Goal: Information Seeking & Learning: Learn about a topic

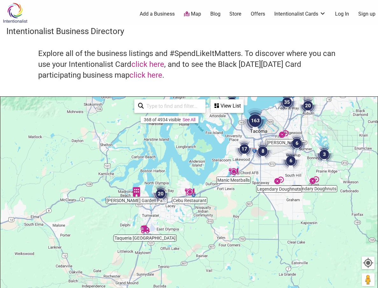
drag, startPoint x: 154, startPoint y: 200, endPoint x: 124, endPoint y: 181, distance: 35.6
click at [125, 181] on div "To navigate, press the arrow keys." at bounding box center [188, 221] width 377 height 248
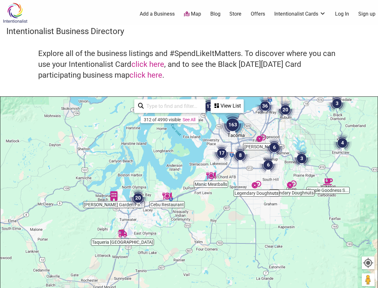
drag, startPoint x: 166, startPoint y: 167, endPoint x: 128, endPoint y: 186, distance: 42.5
click at [128, 186] on div "To navigate, press the arrow keys." at bounding box center [188, 221] width 377 height 248
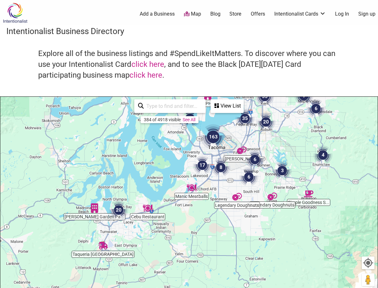
click at [183, 102] on input "search" at bounding box center [173, 106] width 58 height 12
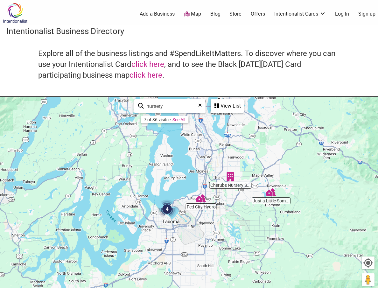
drag, startPoint x: 287, startPoint y: 156, endPoint x: 240, endPoint y: 231, distance: 88.3
click at [240, 231] on div "To navigate, press the arrow keys." at bounding box center [188, 221] width 377 height 248
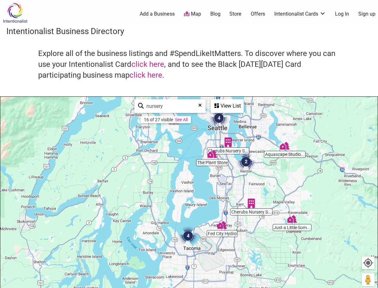
drag, startPoint x: 217, startPoint y: 150, endPoint x: 233, endPoint y: 171, distance: 26.6
click at [233, 171] on div "To navigate, press the arrow keys." at bounding box center [188, 221] width 377 height 248
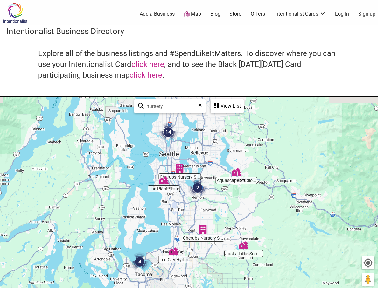
drag, startPoint x: 176, startPoint y: 168, endPoint x: 126, endPoint y: 196, distance: 56.5
click at [126, 196] on div "To navigate, press the arrow keys." at bounding box center [188, 221] width 377 height 248
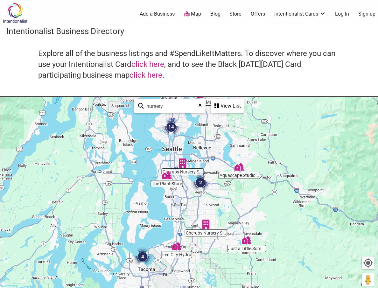
drag, startPoint x: 141, startPoint y: 193, endPoint x: 182, endPoint y: 143, distance: 64.2
click at [181, 149] on div "To navigate, press the arrow keys." at bounding box center [188, 221] width 377 height 248
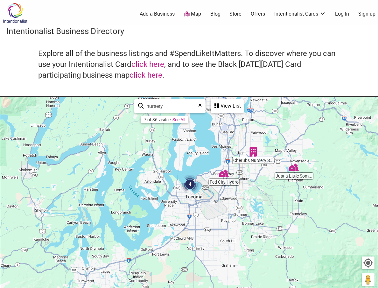
drag, startPoint x: 211, startPoint y: 179, endPoint x: 142, endPoint y: 244, distance: 94.5
click at [140, 244] on div "To navigate, press the arrow keys." at bounding box center [188, 221] width 377 height 248
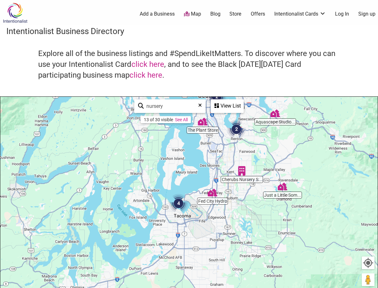
click at [189, 211] on div "To navigate, press the arrow keys." at bounding box center [188, 221] width 377 height 248
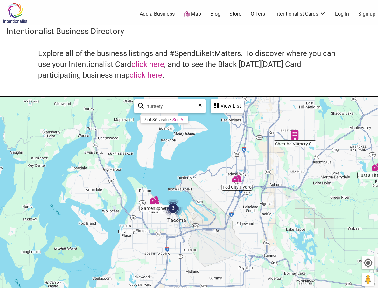
click at [188, 211] on div "To navigate, press the arrow keys." at bounding box center [188, 221] width 377 height 248
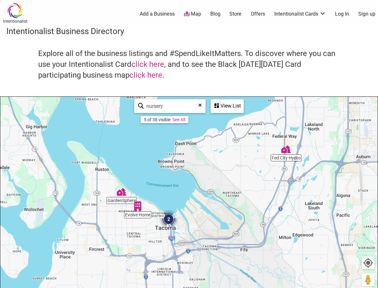
click at [126, 201] on div "To navigate, press the arrow keys." at bounding box center [188, 221] width 377 height 248
click at [122, 192] on img "GardenSphere" at bounding box center [122, 192] width 10 height 10
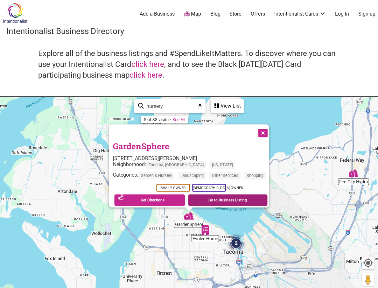
click at [234, 195] on link "Go to Business Listing" at bounding box center [228, 199] width 80 height 11
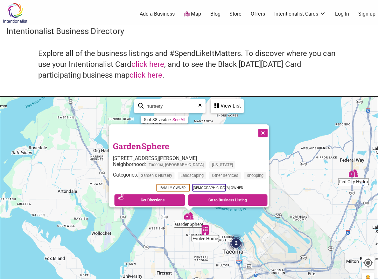
click at [269, 126] on button "Close" at bounding box center [262, 132] width 16 height 16
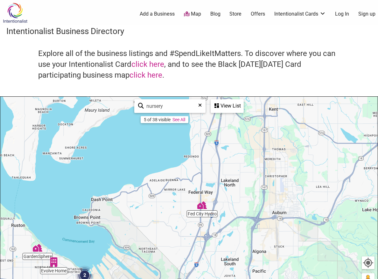
drag, startPoint x: 295, startPoint y: 121, endPoint x: 140, endPoint y: 154, distance: 158.6
click at [140, 154] on div "To navigate, press the arrow keys." at bounding box center [188, 221] width 377 height 248
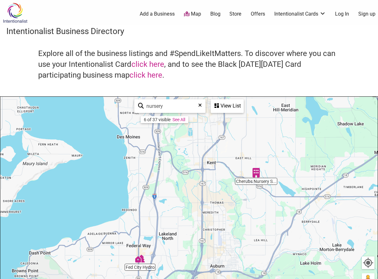
drag, startPoint x: 219, startPoint y: 149, endPoint x: 154, endPoint y: 224, distance: 99.7
click at [154, 224] on div "To navigate, press the arrow keys." at bounding box center [188, 221] width 377 height 248
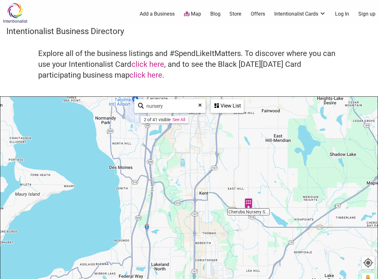
click at [251, 204] on img "Cherubs Nursery School" at bounding box center [249, 204] width 10 height 10
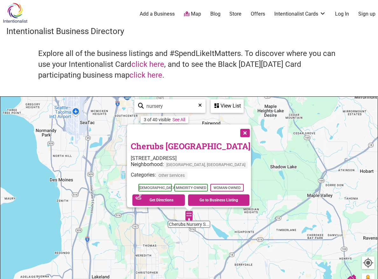
click at [237, 129] on button "Close" at bounding box center [244, 132] width 16 height 16
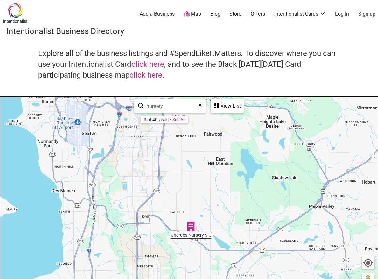
drag, startPoint x: 218, startPoint y: 150, endPoint x: 232, endPoint y: 208, distance: 60.0
click at [232, 208] on div "To navigate, press the arrow keys." at bounding box center [188, 221] width 377 height 248
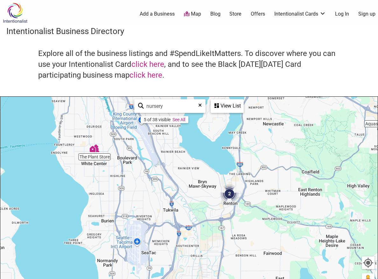
drag, startPoint x: 175, startPoint y: 161, endPoint x: 209, endPoint y: 177, distance: 37.3
click at [209, 177] on div "To navigate, press the arrow keys." at bounding box center [188, 221] width 377 height 248
click at [97, 150] on img "The Plant Store" at bounding box center [95, 148] width 10 height 10
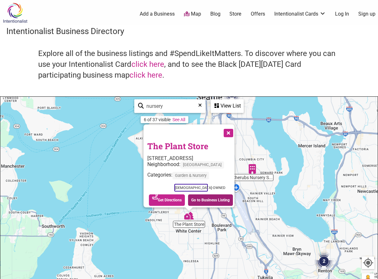
click at [203, 196] on link "Go to Business Listing" at bounding box center [210, 199] width 45 height 11
click at [231, 126] on button "Close" at bounding box center [228, 132] width 16 height 16
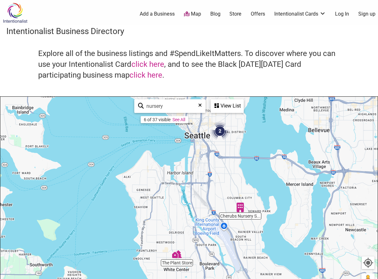
drag, startPoint x: 238, startPoint y: 145, endPoint x: 227, endPoint y: 205, distance: 60.8
click at [227, 204] on div "To navigate, press the arrow keys." at bounding box center [188, 221] width 377 height 248
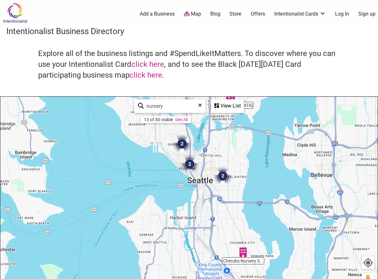
click at [233, 181] on div "To navigate, press the arrow keys." at bounding box center [188, 221] width 377 height 248
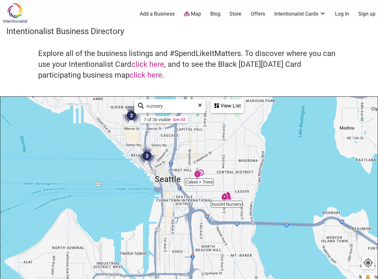
drag, startPoint x: 161, startPoint y: 155, endPoint x: 177, endPoint y: 165, distance: 18.4
click at [177, 165] on div "To navigate, press the arrow keys." at bounding box center [188, 221] width 377 height 248
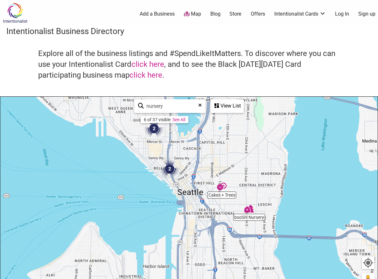
click at [177, 163] on img "2" at bounding box center [169, 168] width 19 height 19
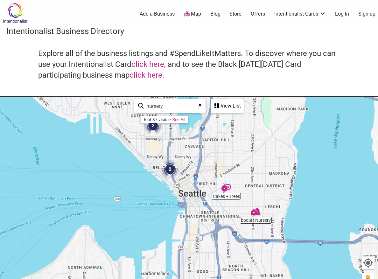
click at [177, 163] on img "2" at bounding box center [169, 169] width 19 height 19
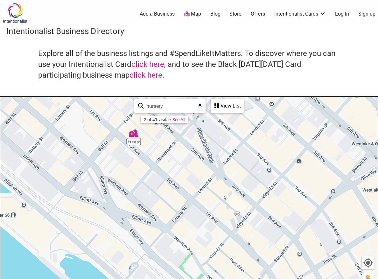
drag, startPoint x: 169, startPoint y: 180, endPoint x: 173, endPoint y: 229, distance: 49.2
click at [173, 228] on div "To navigate, press the arrow keys." at bounding box center [188, 221] width 377 height 248
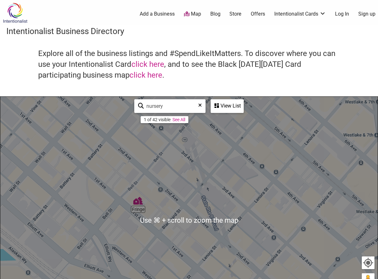
scroll to position [81, 0]
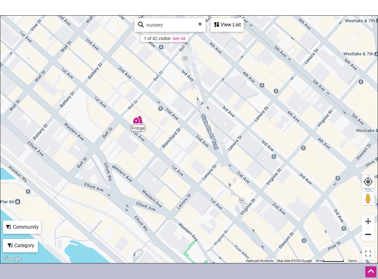
click at [367, 234] on button "Zoom out" at bounding box center [368, 234] width 13 height 13
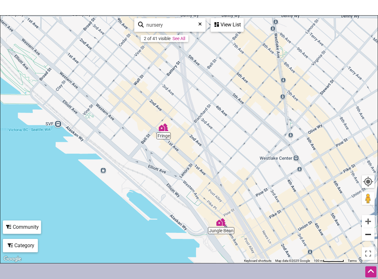
click at [367, 233] on button "Zoom out" at bounding box center [368, 234] width 13 height 13
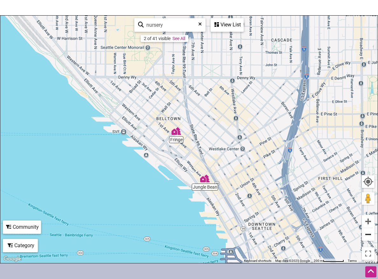
click at [367, 233] on button "Zoom out" at bounding box center [368, 234] width 13 height 13
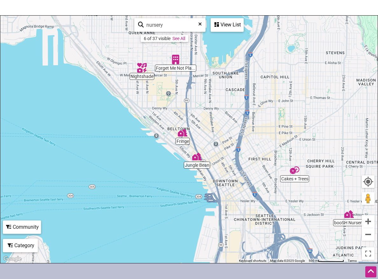
click at [174, 60] on img "Forget Me Not Plants and Decor" at bounding box center [176, 60] width 10 height 10
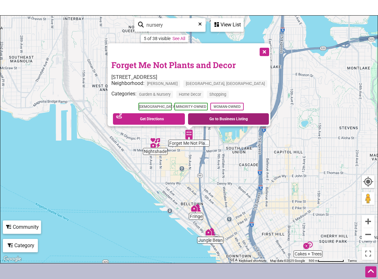
click at [213, 113] on link "Go to Business Listing" at bounding box center [228, 118] width 81 height 11
drag, startPoint x: 248, startPoint y: 44, endPoint x: 275, endPoint y: 93, distance: 56.0
click at [256, 44] on button "Close" at bounding box center [264, 51] width 16 height 16
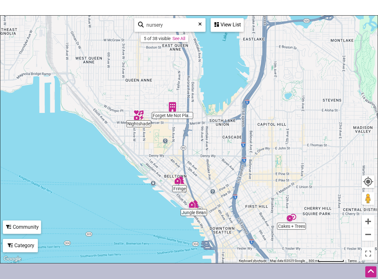
drag, startPoint x: 289, startPoint y: 146, endPoint x: 109, endPoint y: -33, distance: 254.9
click at [109, 0] on html "× Menu 0 Add a Business Map Blog Store Offers Intentionalist Cards Buy Black Ca…" at bounding box center [189, 58] width 378 height 279
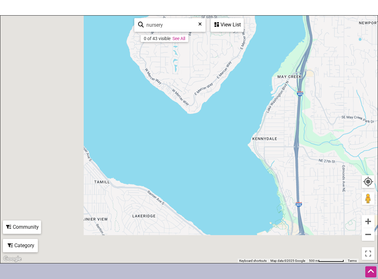
drag, startPoint x: 79, startPoint y: 106, endPoint x: 278, endPoint y: 51, distance: 206.6
click at [251, 61] on div "To navigate, press the arrow keys." at bounding box center [188, 140] width 377 height 248
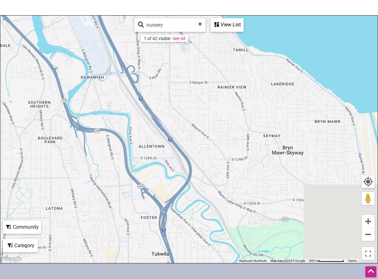
drag, startPoint x: 276, startPoint y: 119, endPoint x: 123, endPoint y: 59, distance: 164.6
click at [123, 59] on div "To navigate, press the arrow keys." at bounding box center [188, 140] width 377 height 248
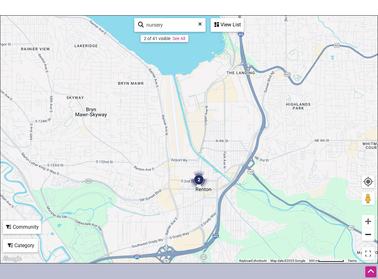
click at [365, 235] on button "Zoom out" at bounding box center [368, 234] width 13 height 13
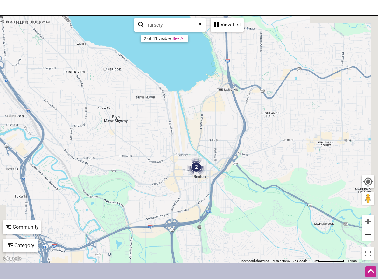
click at [366, 235] on button "Zoom out" at bounding box center [368, 234] width 13 height 13
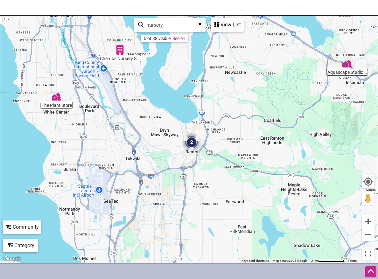
scroll to position [0, 0]
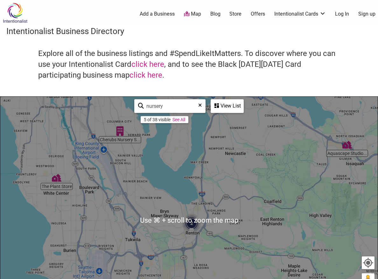
click at [179, 107] on input "nursery" at bounding box center [173, 106] width 58 height 12
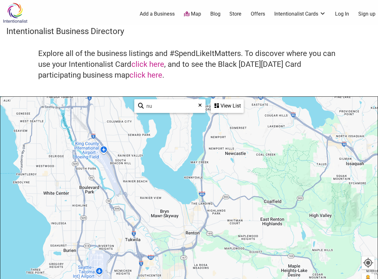
type input "n"
click at [180, 118] on link "See All" at bounding box center [178, 119] width 13 height 5
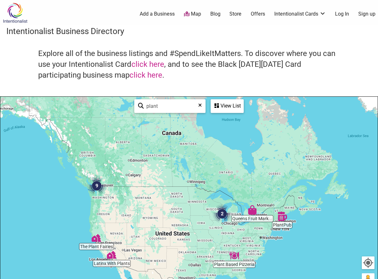
click at [100, 190] on img "9" at bounding box center [96, 185] width 19 height 19
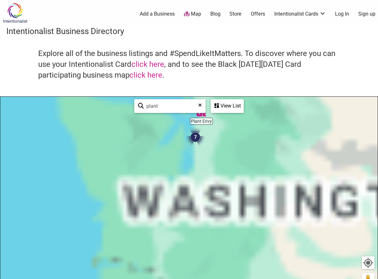
click at [100, 190] on div "To navigate, press the arrow keys." at bounding box center [188, 221] width 377 height 248
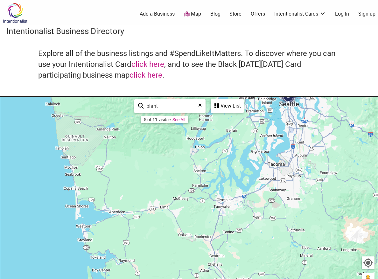
drag, startPoint x: 274, startPoint y: 157, endPoint x: 254, endPoint y: 204, distance: 51.5
click at [254, 204] on div "To navigate, press the arrow keys." at bounding box center [188, 221] width 377 height 248
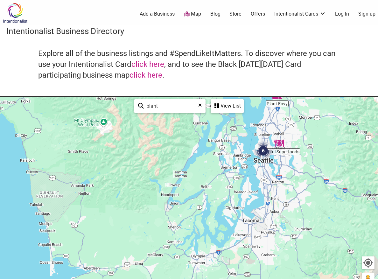
click at [267, 159] on div "To navigate, press the arrow keys." at bounding box center [188, 221] width 377 height 248
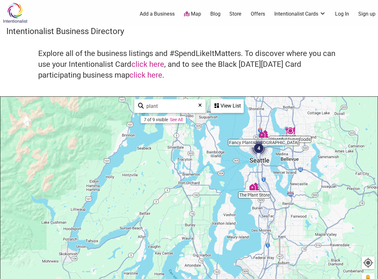
click at [266, 159] on div "To navigate, press the arrow keys." at bounding box center [188, 221] width 377 height 248
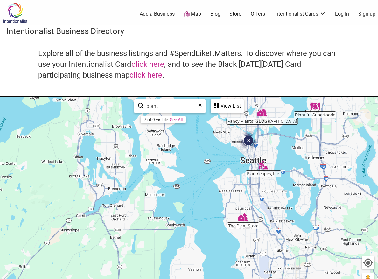
click at [260, 166] on img "Plantscapes, Inc." at bounding box center [264, 165] width 10 height 10
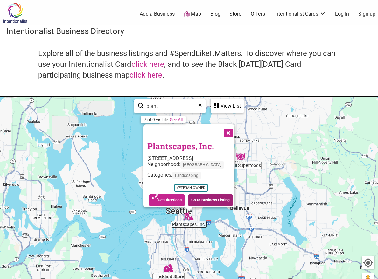
click at [213, 194] on link "Go to Business Listing" at bounding box center [210, 199] width 45 height 11
click at [228, 126] on button "Close" at bounding box center [228, 132] width 16 height 16
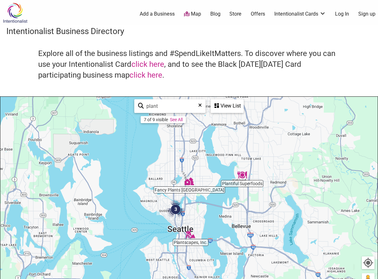
drag, startPoint x: 219, startPoint y: 184, endPoint x: 223, endPoint y: 225, distance: 41.2
click at [223, 225] on div "To navigate, press the arrow keys." at bounding box center [188, 221] width 377 height 248
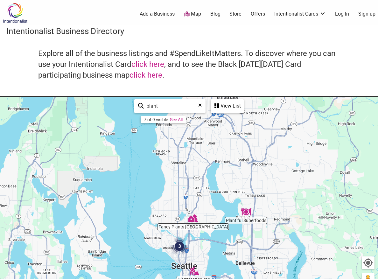
click at [175, 117] on link "See All" at bounding box center [176, 119] width 13 height 5
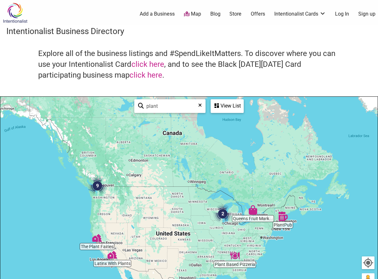
drag, startPoint x: 165, startPoint y: 219, endPoint x: 224, endPoint y: 216, distance: 58.9
click at [216, 218] on div "To navigate, press the arrow keys." at bounding box center [188, 221] width 377 height 248
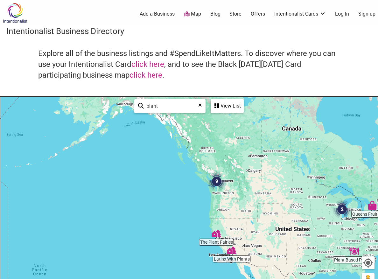
click at [221, 190] on div "To navigate, press the arrow keys." at bounding box center [188, 221] width 377 height 248
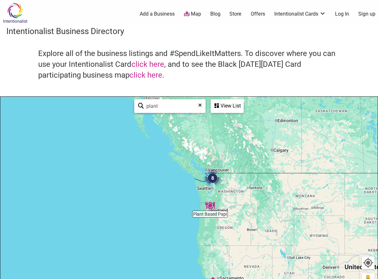
click at [215, 188] on div "To navigate, press the arrow keys." at bounding box center [188, 221] width 377 height 248
click at [215, 189] on div "To navigate, press the arrow keys." at bounding box center [188, 221] width 377 height 248
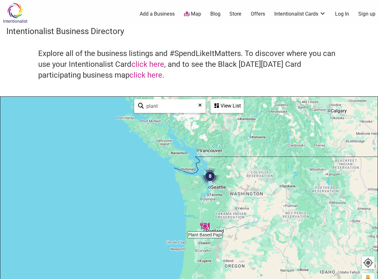
click at [215, 188] on div "To navigate, press the arrow keys." at bounding box center [188, 221] width 377 height 248
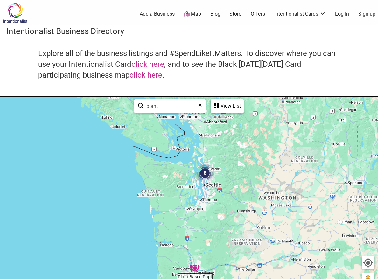
click at [212, 185] on div "To navigate, press the arrow keys." at bounding box center [188, 221] width 377 height 248
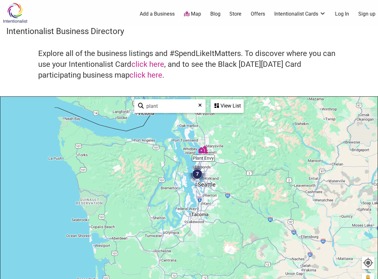
click at [200, 182] on img "7" at bounding box center [197, 173] width 19 height 19
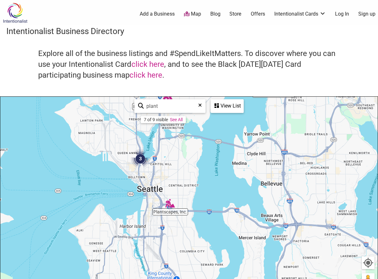
drag, startPoint x: 154, startPoint y: 186, endPoint x: 177, endPoint y: 121, distance: 69.3
click at [177, 121] on div "Plantscapes, Inc. The Plant Store Plantiful Superfoods Fancy Plants Seattle 3 T…" at bounding box center [188, 221] width 377 height 248
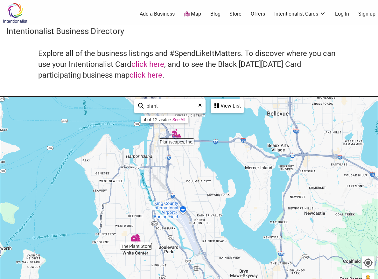
click at [171, 104] on input "plant" at bounding box center [173, 106] width 58 height 12
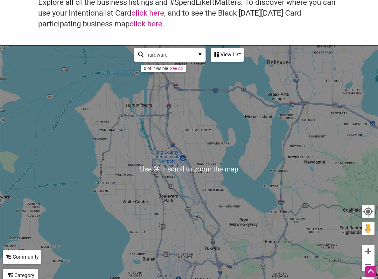
scroll to position [59, 0]
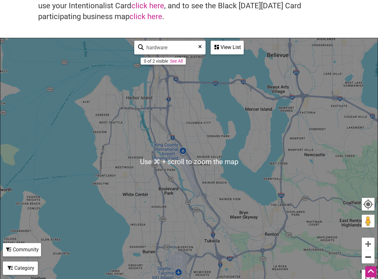
click at [365, 256] on button "Zoom out" at bounding box center [368, 257] width 13 height 13
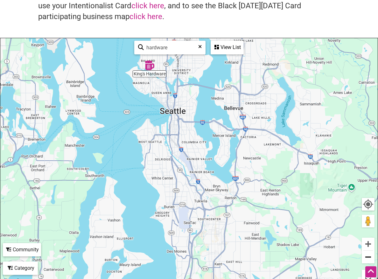
click at [365, 256] on button "Zoom out" at bounding box center [368, 257] width 13 height 13
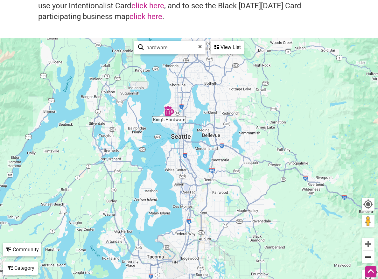
click at [365, 256] on button "Zoom out" at bounding box center [368, 257] width 13 height 13
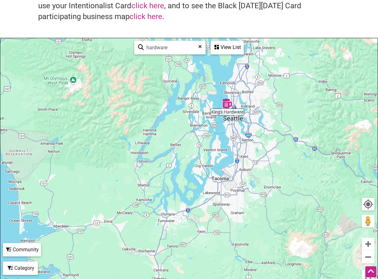
drag, startPoint x: 148, startPoint y: 251, endPoint x: 197, endPoint y: 219, distance: 58.8
click at [197, 219] on div "To navigate, press the arrow keys." at bounding box center [188, 162] width 377 height 248
click at [176, 51] on input "hardware" at bounding box center [173, 47] width 58 height 12
click at [176, 52] on input "hardware" at bounding box center [173, 47] width 58 height 12
click at [230, 47] on div "View List" at bounding box center [227, 47] width 32 height 12
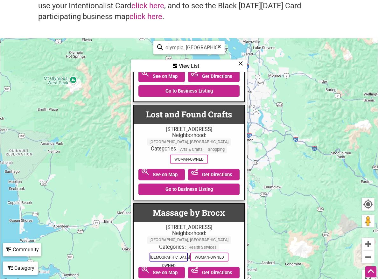
scroll to position [781, 0]
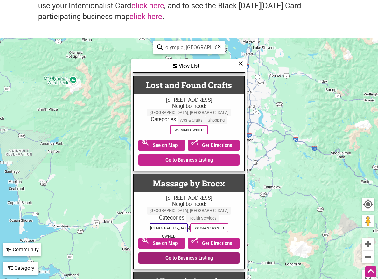
click at [185, 252] on link "Go to Business Listing" at bounding box center [188, 257] width 101 height 11
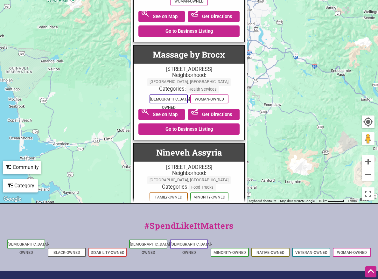
scroll to position [164, 0]
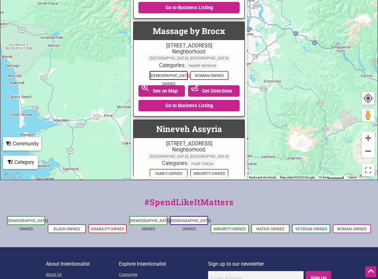
click at [190, 229] on button "Next page" at bounding box center [189, 234] width 52 height 10
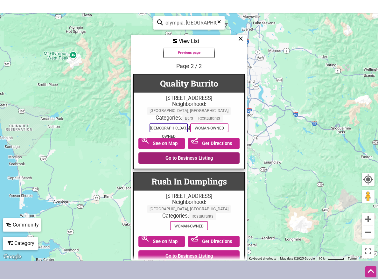
scroll to position [9, 0]
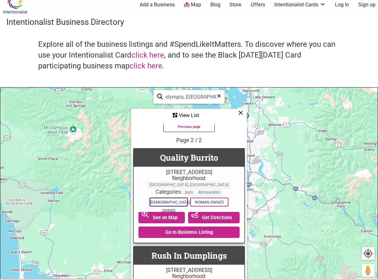
click at [240, 113] on icon at bounding box center [240, 113] width 5 height 0
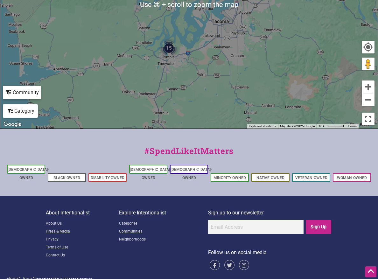
scroll to position [0, 0]
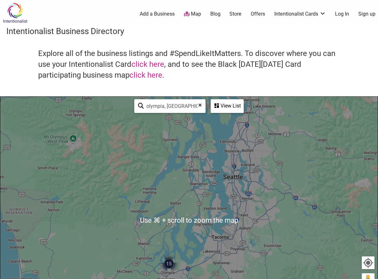
click at [161, 109] on input "olympia, wa" at bounding box center [173, 106] width 58 height 12
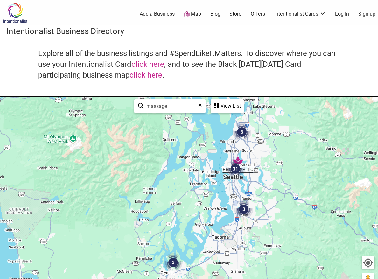
click at [239, 103] on div "View List" at bounding box center [227, 106] width 32 height 12
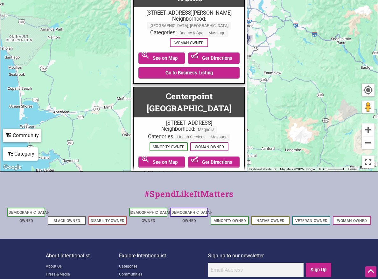
scroll to position [174, 0]
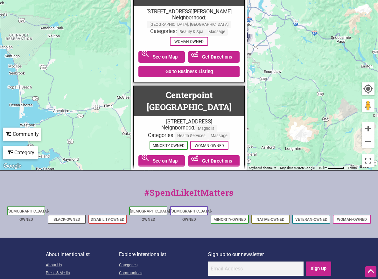
click at [192, 190] on button "Next page" at bounding box center [189, 195] width 52 height 10
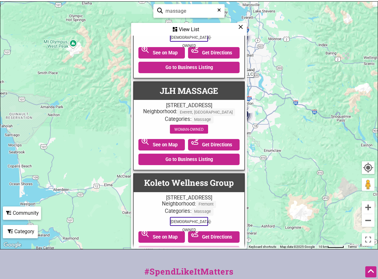
scroll to position [144, 0]
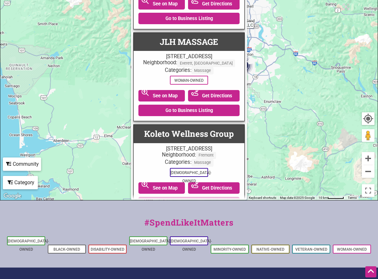
click at [200, 217] on button "Next page" at bounding box center [189, 222] width 52 height 10
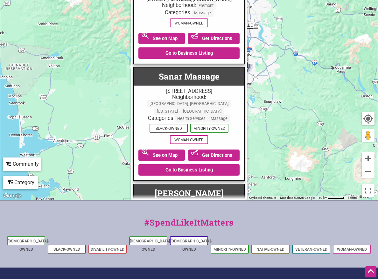
scroll to position [30, 0]
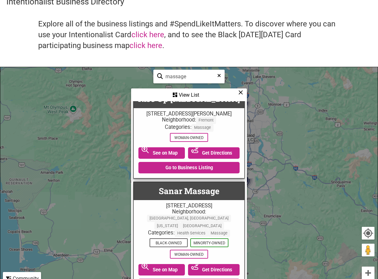
click at [189, 72] on input "massage" at bounding box center [192, 76] width 58 height 12
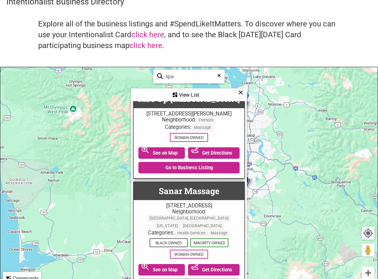
scroll to position [0, 0]
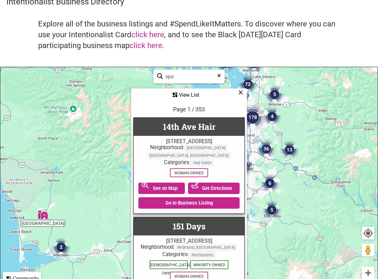
click at [192, 95] on div "View List" at bounding box center [189, 95] width 115 height 12
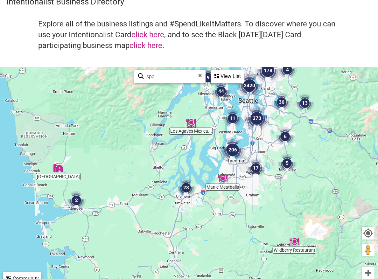
drag, startPoint x: 184, startPoint y: 168, endPoint x: 199, endPoint y: 121, distance: 49.9
click at [199, 121] on div "To navigate, press the arrow keys." at bounding box center [188, 191] width 377 height 248
click at [182, 193] on img "23" at bounding box center [186, 187] width 19 height 19
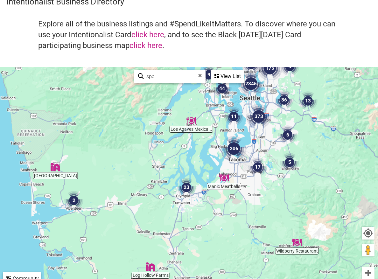
click at [182, 193] on div "To navigate, press the arrow keys." at bounding box center [188, 191] width 377 height 248
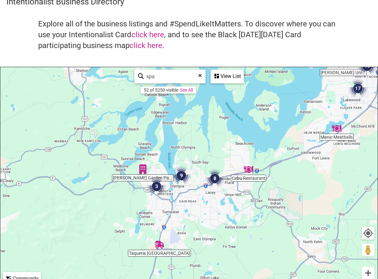
click at [183, 185] on div "To navigate, press the arrow keys." at bounding box center [188, 191] width 377 height 248
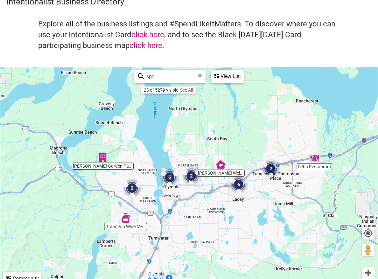
click at [175, 187] on div "To navigate, press the arrow keys." at bounding box center [188, 191] width 377 height 248
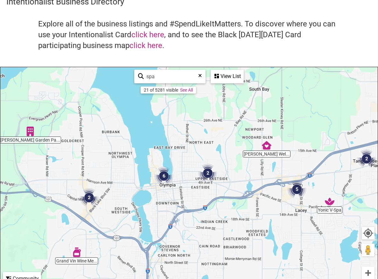
click at [89, 197] on img "2" at bounding box center [89, 197] width 19 height 19
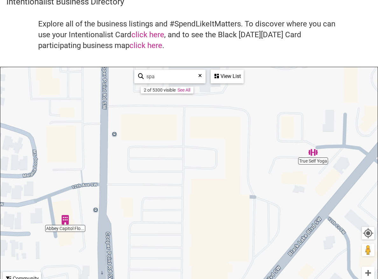
click at [162, 74] on input "spa" at bounding box center [173, 76] width 58 height 12
type input "s"
type input "gym"
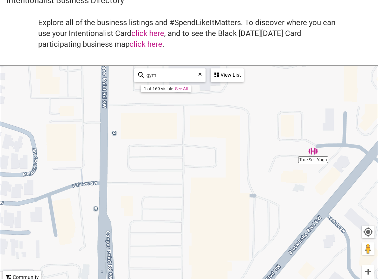
scroll to position [77, 0]
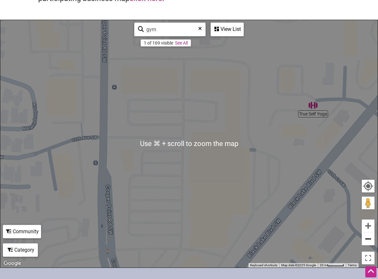
click at [363, 240] on button "Zoom out" at bounding box center [368, 239] width 13 height 13
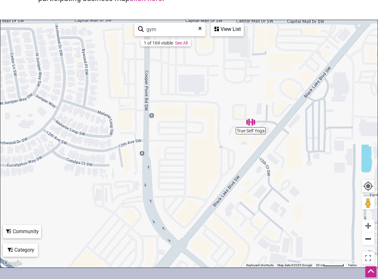
click at [364, 239] on button "Zoom out" at bounding box center [368, 239] width 13 height 13
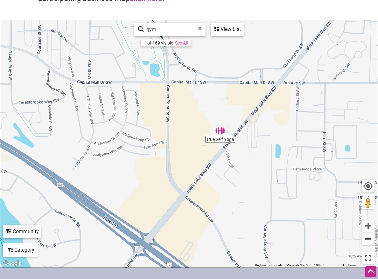
click at [364, 238] on button "Zoom out" at bounding box center [368, 239] width 13 height 13
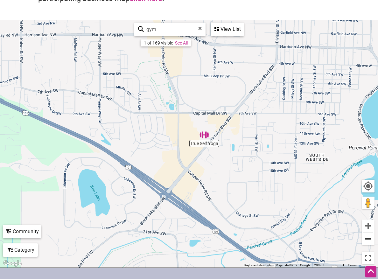
click at [365, 237] on button "Zoom out" at bounding box center [368, 239] width 13 height 13
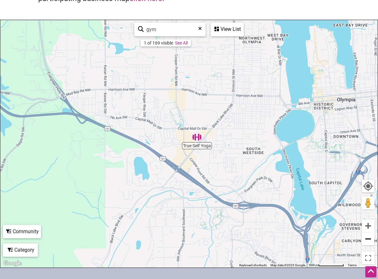
click at [366, 238] on button "Zoom out" at bounding box center [368, 239] width 13 height 13
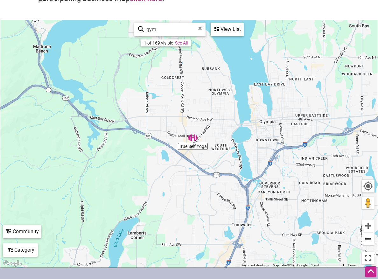
click at [366, 237] on button "Zoom out" at bounding box center [368, 239] width 13 height 13
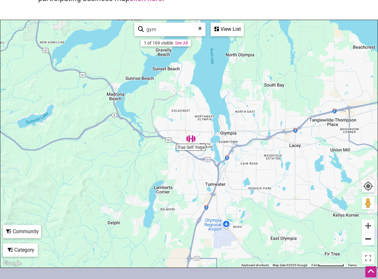
click at [367, 237] on button "Zoom out" at bounding box center [368, 239] width 13 height 13
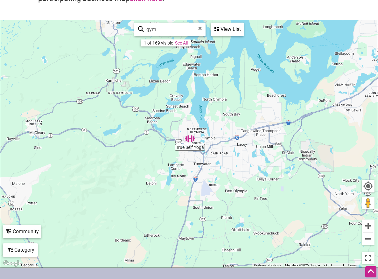
click at [12, 248] on div "Category" at bounding box center [20, 250] width 34 height 12
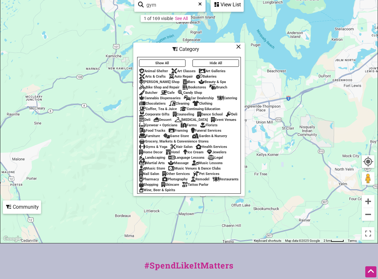
scroll to position [116, 0]
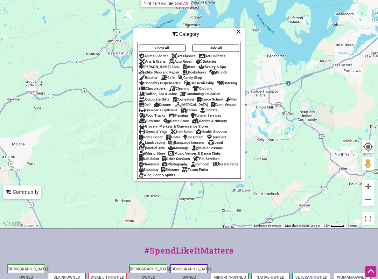
click at [159, 134] on div "Gyms & Yoga" at bounding box center [153, 132] width 28 height 4
click at [151, 134] on div "Gyms & Yoga" at bounding box center [153, 132] width 28 height 4
click at [156, 134] on div "Gyms & Yoga" at bounding box center [153, 132] width 28 height 4
click at [163, 134] on div "Gyms & Yoga" at bounding box center [153, 132] width 28 height 4
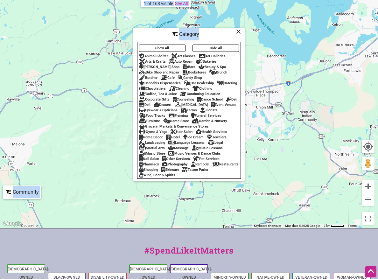
drag, startPoint x: 234, startPoint y: 50, endPoint x: 240, endPoint y: 9, distance: 41.4
click at [236, 45] on div "True Self Yoga To navigate, press the arrow keys. Use ⌘ + scroll to zoom the ma…" at bounding box center [188, 105] width 377 height 248
click at [237, 32] on icon at bounding box center [238, 31] width 5 height 0
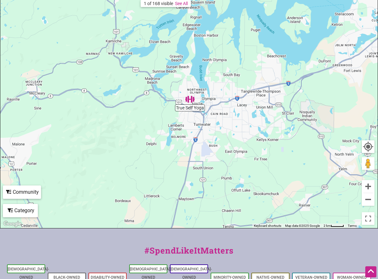
click at [17, 192] on div "Community" at bounding box center [21, 192] width 37 height 12
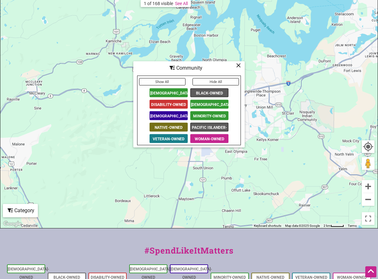
click at [240, 65] on icon at bounding box center [238, 65] width 5 height 0
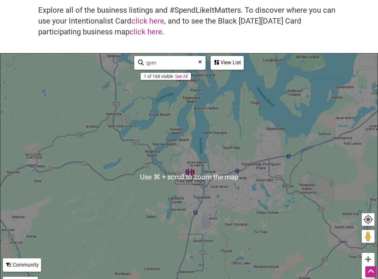
scroll to position [52, 0]
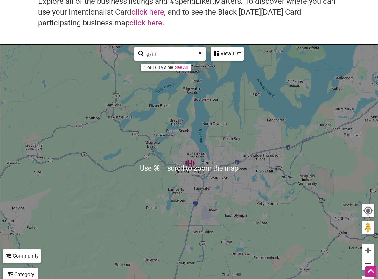
click at [364, 261] on button "Zoom out" at bounding box center [368, 263] width 13 height 13
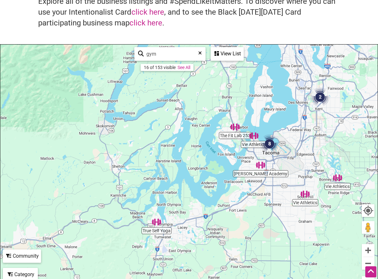
drag, startPoint x: 296, startPoint y: 154, endPoint x: 261, endPoint y: 214, distance: 69.2
click at [261, 214] on div "To navigate, press the arrow keys." at bounding box center [188, 169] width 377 height 248
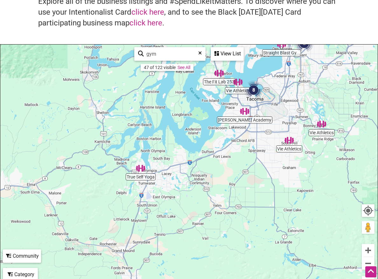
drag, startPoint x: 247, startPoint y: 219, endPoint x: 234, endPoint y: 170, distance: 50.5
click at [234, 170] on div "To navigate, press the arrow keys." at bounding box center [188, 169] width 377 height 248
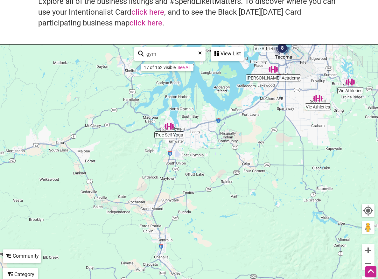
drag, startPoint x: 158, startPoint y: 221, endPoint x: 203, endPoint y: 172, distance: 66.6
click at [203, 172] on div "To navigate, press the arrow keys." at bounding box center [188, 169] width 377 height 248
